Goal: Information Seeking & Learning: Learn about a topic

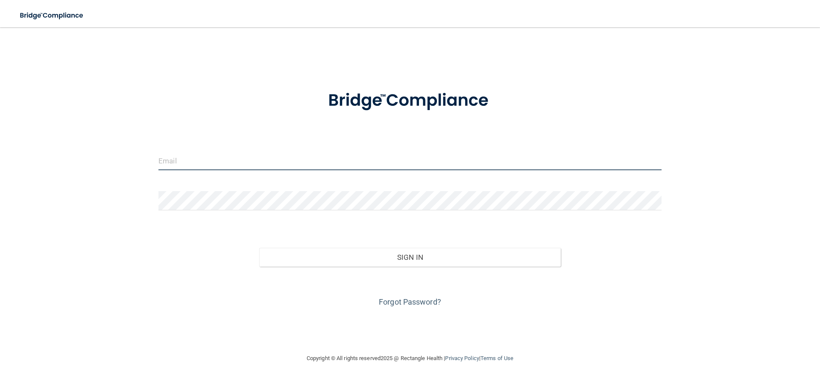
click at [196, 167] on input "email" at bounding box center [409, 160] width 503 height 19
type input "[EMAIL_ADDRESS][DOMAIN_NAME]"
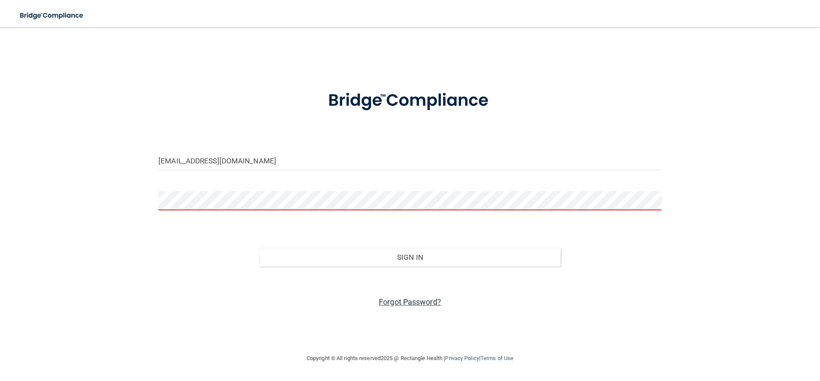
click at [405, 303] on link "Forgot Password?" at bounding box center [410, 302] width 62 height 9
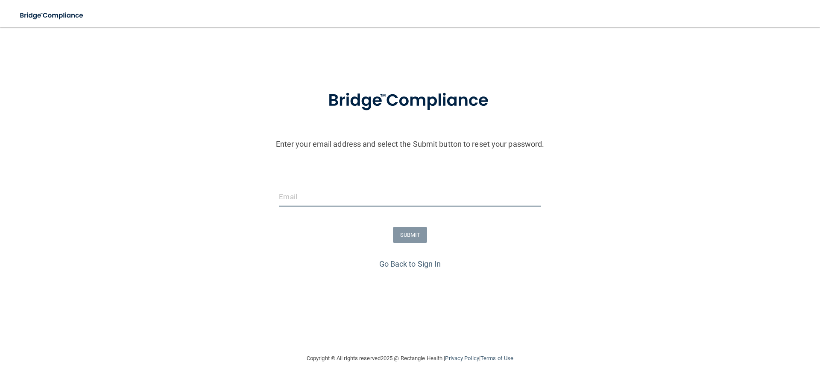
click at [334, 198] on input "email" at bounding box center [410, 196] width 262 height 19
type input "[EMAIL_ADDRESS][DOMAIN_NAME]"
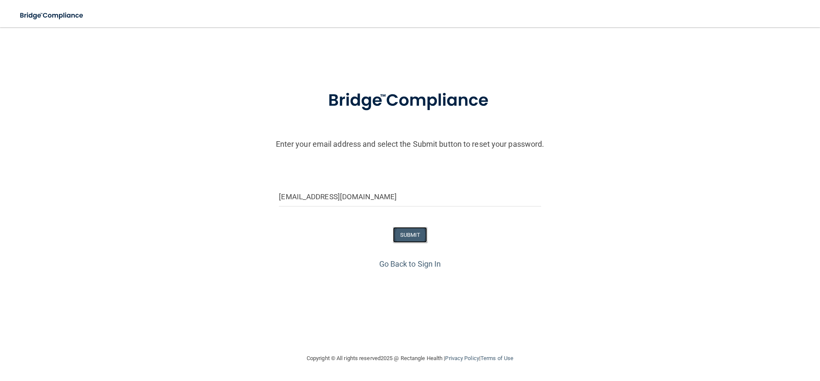
click at [404, 237] on button "SUBMIT" at bounding box center [410, 235] width 35 height 16
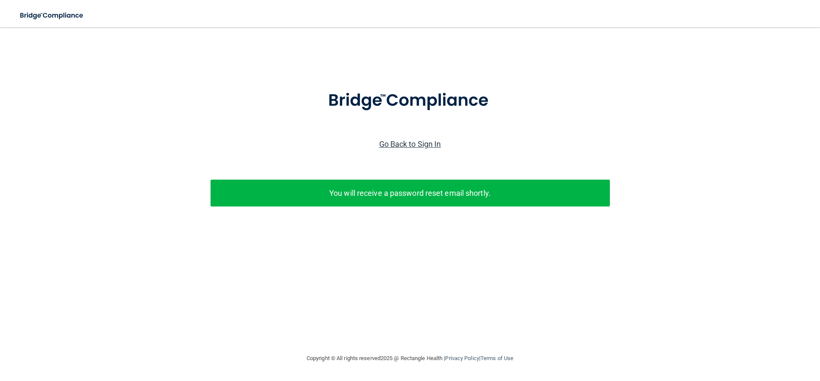
click at [415, 143] on link "Go Back to Sign In" at bounding box center [410, 144] width 62 height 9
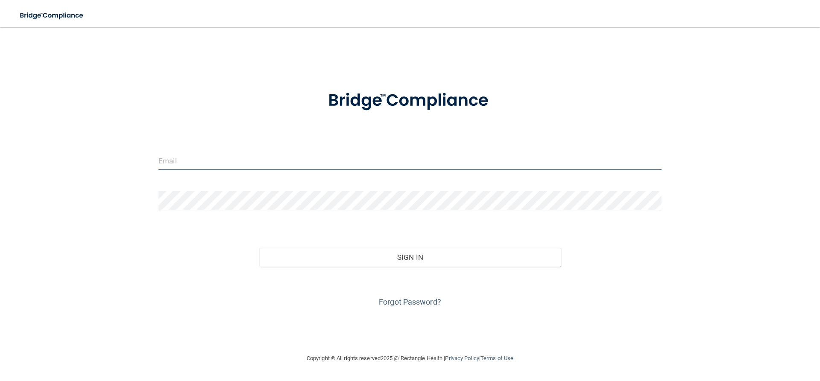
click at [310, 158] on input "email" at bounding box center [409, 160] width 503 height 19
type input "[EMAIL_ADDRESS][DOMAIN_NAME]"
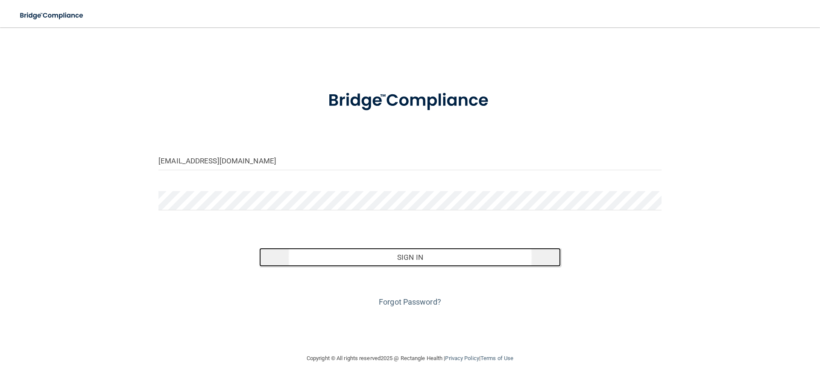
click at [381, 255] on button "Sign In" at bounding box center [410, 257] width 302 height 19
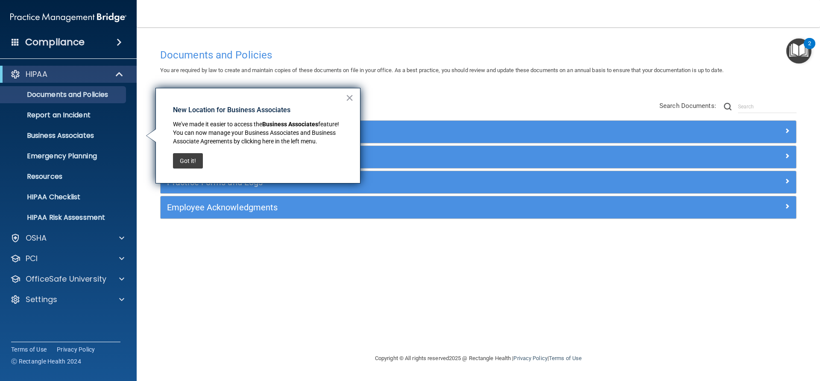
click at [355, 97] on div "× New Location for Business Associates We've made it easier to access the Busin…" at bounding box center [257, 136] width 205 height 96
click at [352, 98] on button "×" at bounding box center [349, 98] width 8 height 14
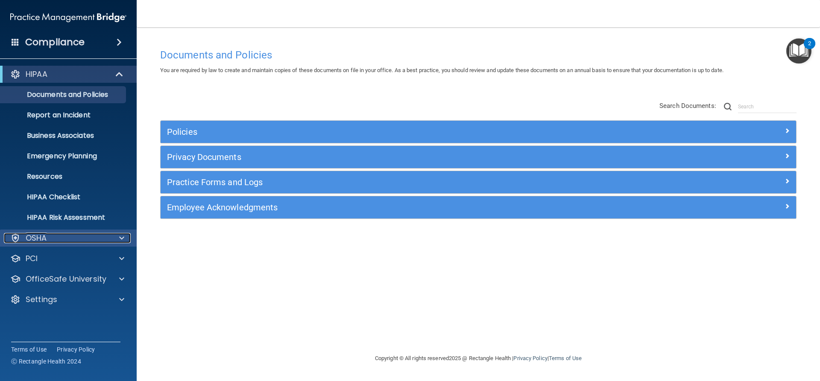
click at [120, 240] on span at bounding box center [121, 238] width 5 height 10
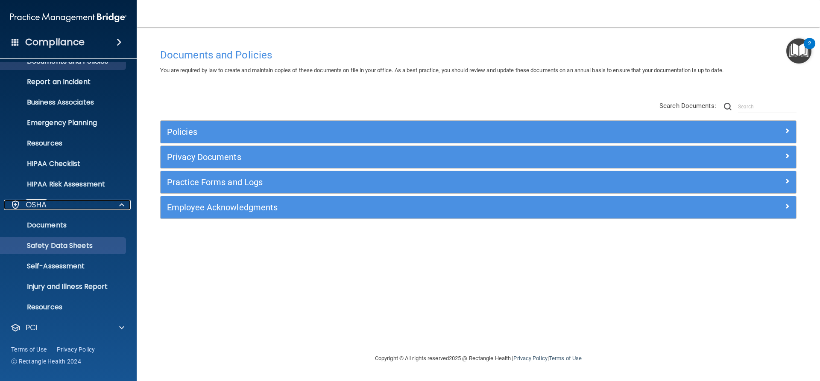
scroll to position [76, 0]
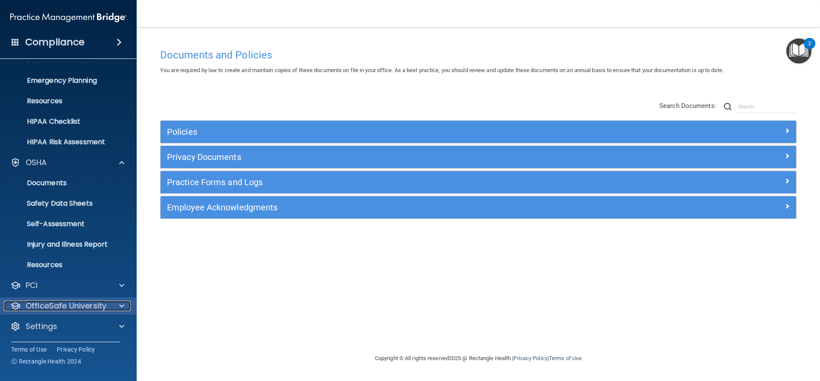
click at [108, 309] on div "OfficeSafe University" at bounding box center [57, 306] width 106 height 10
click at [70, 328] on p "HIPAA Training" at bounding box center [41, 326] width 70 height 9
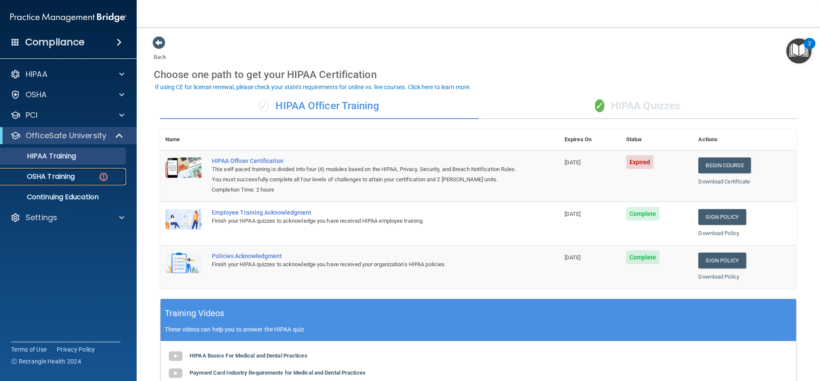
click at [63, 181] on p "OSHA Training" at bounding box center [40, 177] width 69 height 9
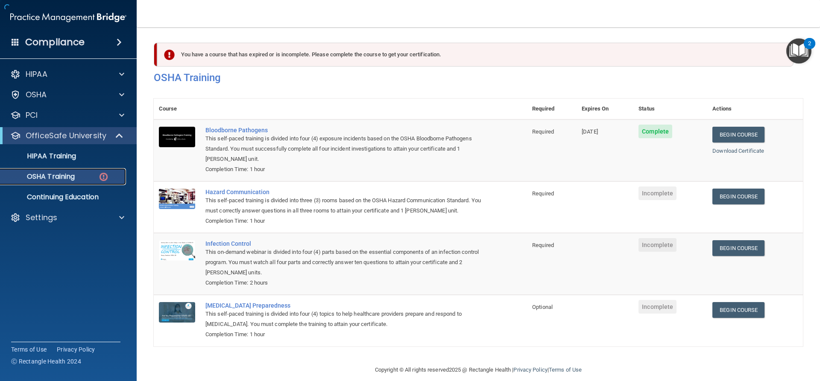
click at [64, 176] on p "OSHA Training" at bounding box center [40, 177] width 69 height 9
